Goal: Navigation & Orientation: Find specific page/section

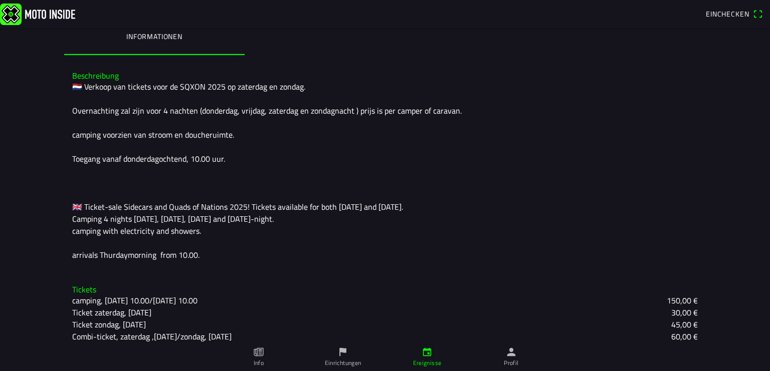
scroll to position [288, 0]
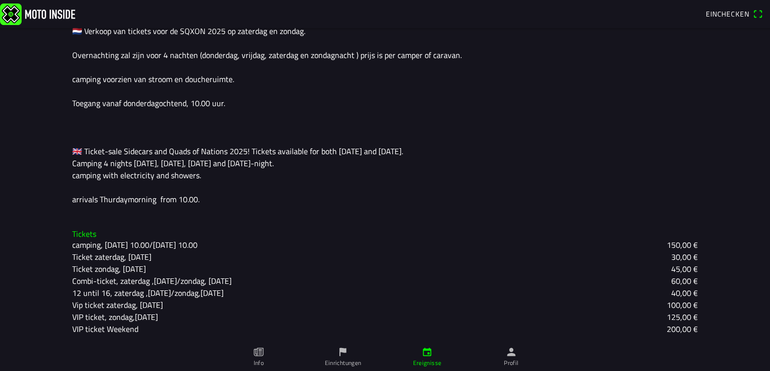
click at [258, 352] on icon "paper" at bounding box center [258, 352] width 11 height 11
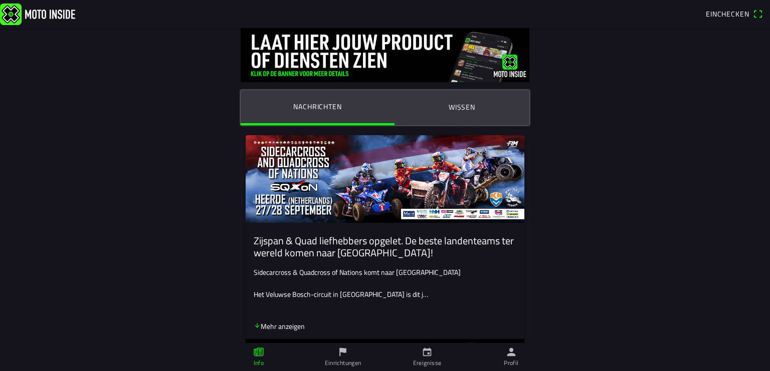
click at [460, 107] on ion-label "Wissen" at bounding box center [461, 107] width 27 height 11
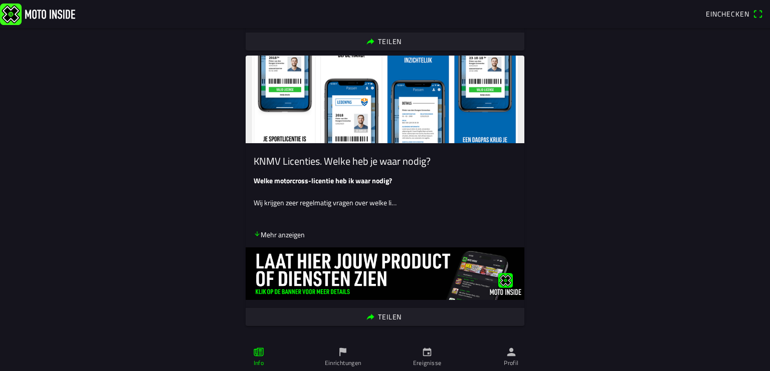
scroll to position [373, 0]
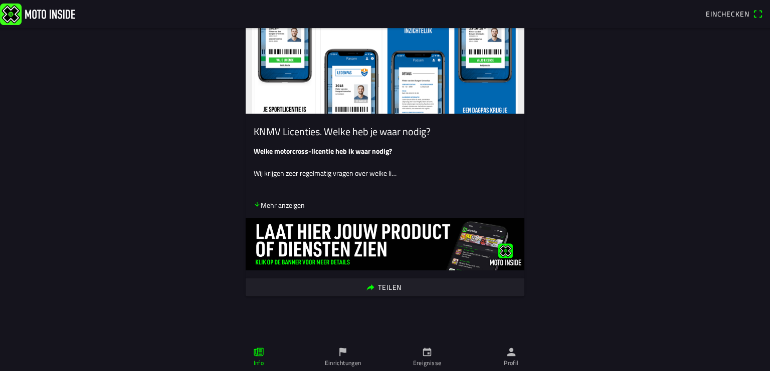
click at [425, 354] on icon "calendar" at bounding box center [426, 352] width 11 height 11
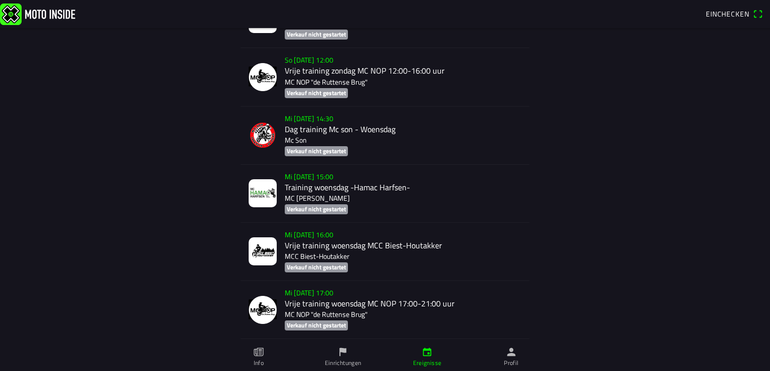
scroll to position [1746, 0]
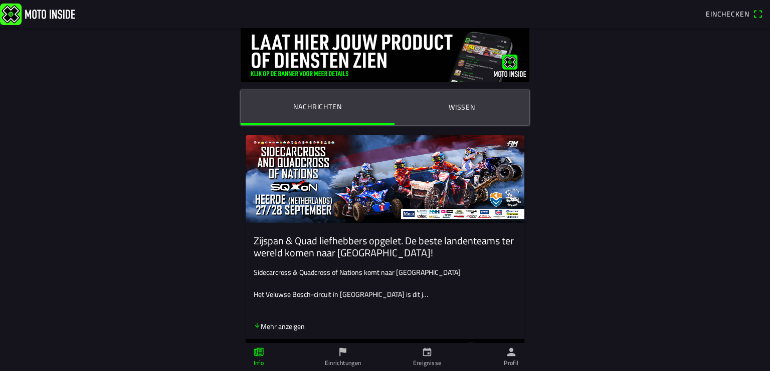
click at [297, 175] on img at bounding box center [384, 179] width 279 height 88
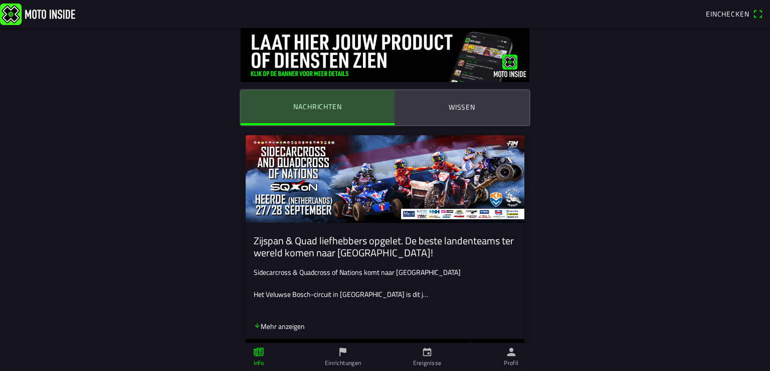
click at [306, 107] on ion-label "Nachrichten" at bounding box center [317, 106] width 48 height 11
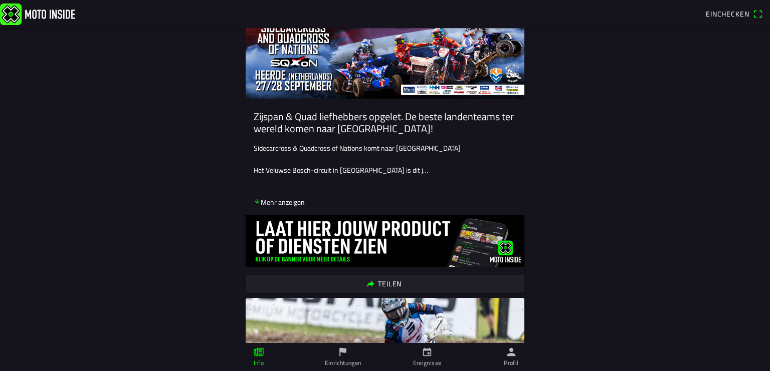
scroll to position [149, 0]
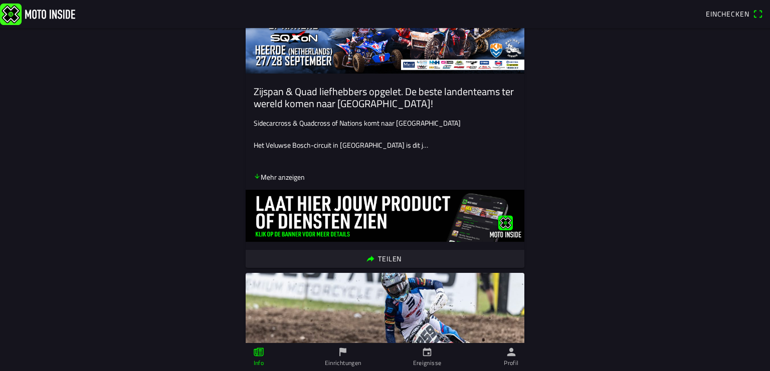
click at [255, 178] on icon "arrow down" at bounding box center [257, 176] width 5 height 5
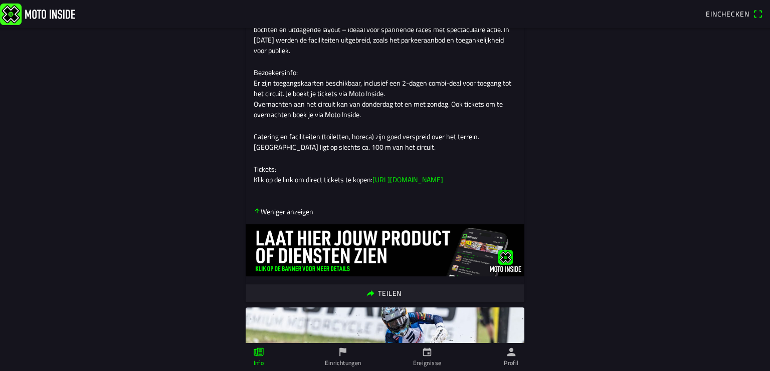
scroll to position [373, 0]
click at [342, 350] on icon "flag" at bounding box center [342, 352] width 7 height 9
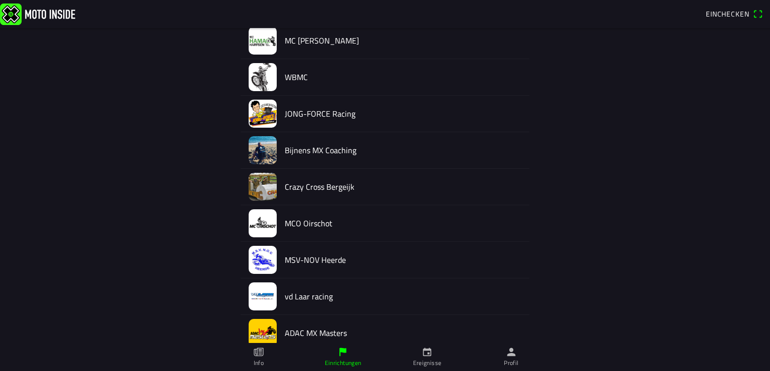
scroll to position [671, 0]
